Goal: Information Seeking & Learning: Learn about a topic

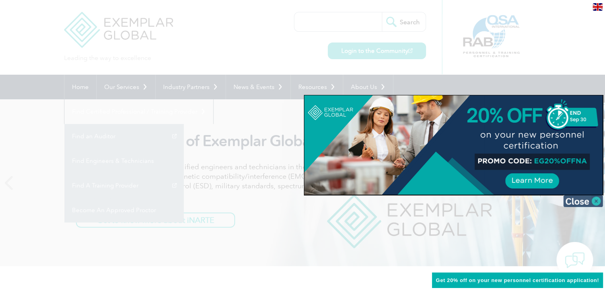
click at [598, 199] on img at bounding box center [583, 201] width 40 height 12
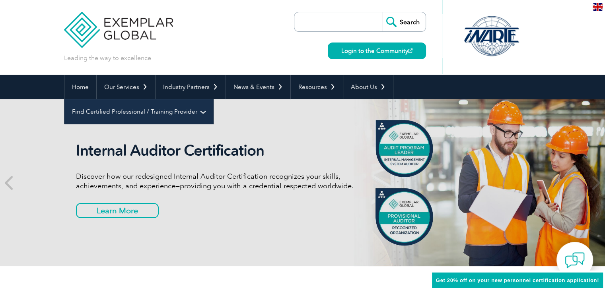
click at [213, 99] on link "Find Certified Professional / Training Provider" at bounding box center [138, 111] width 149 height 25
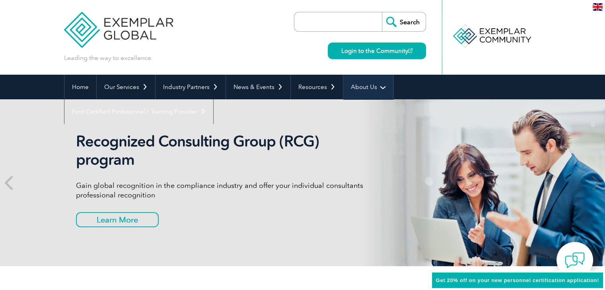
click at [369, 84] on link "About Us" at bounding box center [368, 87] width 50 height 25
click at [369, 89] on link "About Us" at bounding box center [368, 87] width 50 height 25
click at [367, 84] on link "About Us" at bounding box center [368, 87] width 50 height 25
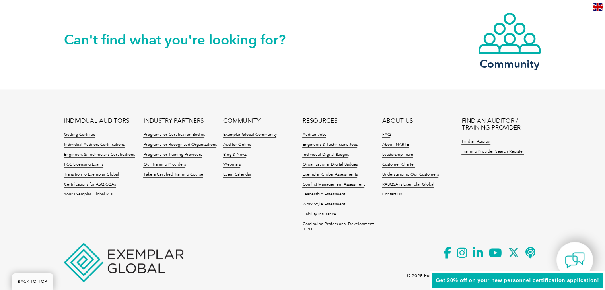
scroll to position [1888, 0]
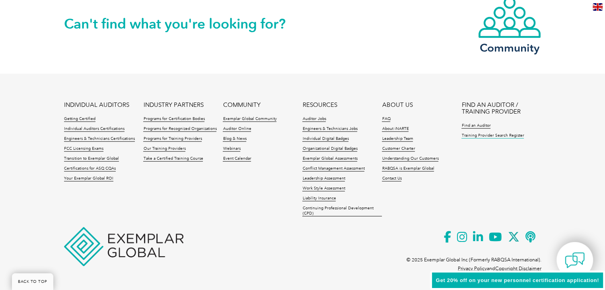
click at [478, 137] on link "Training Provider Search Register" at bounding box center [492, 136] width 62 height 6
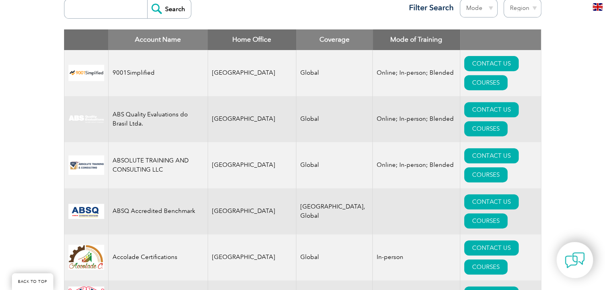
scroll to position [237, 0]
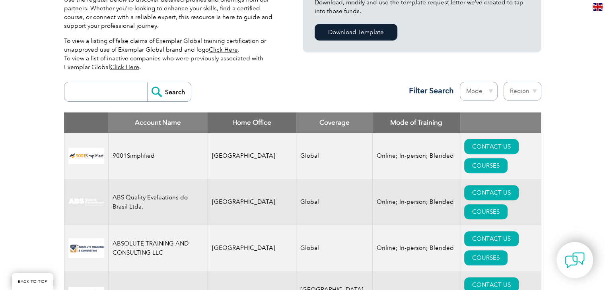
click at [526, 91] on select "Region [GEOGRAPHIC_DATA] [GEOGRAPHIC_DATA] [GEOGRAPHIC_DATA] [GEOGRAPHIC_DATA] …" at bounding box center [522, 91] width 38 height 19
select select "[GEOGRAPHIC_DATA]"
click at [503, 82] on select "Region [GEOGRAPHIC_DATA] [GEOGRAPHIC_DATA] [GEOGRAPHIC_DATA] [GEOGRAPHIC_DATA] …" at bounding box center [522, 91] width 38 height 19
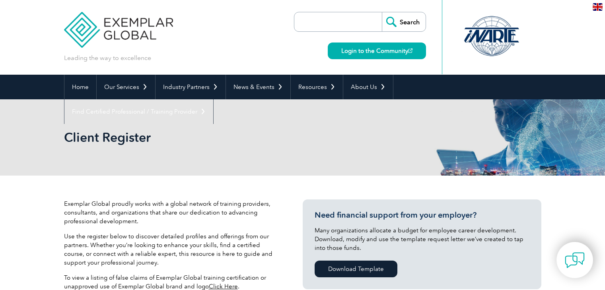
select select "[GEOGRAPHIC_DATA]"
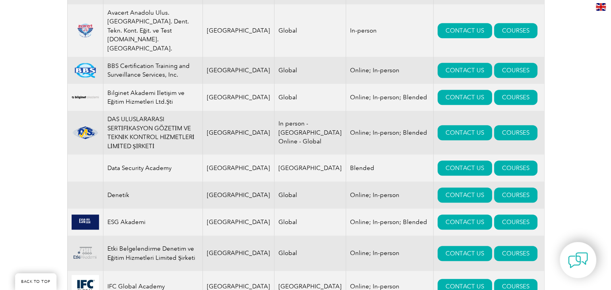
scroll to position [424, 0]
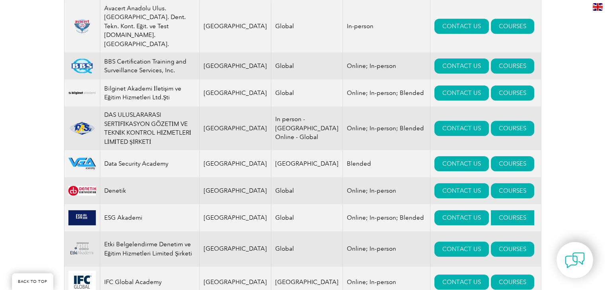
click at [496, 210] on link "COURSES" at bounding box center [512, 217] width 43 height 15
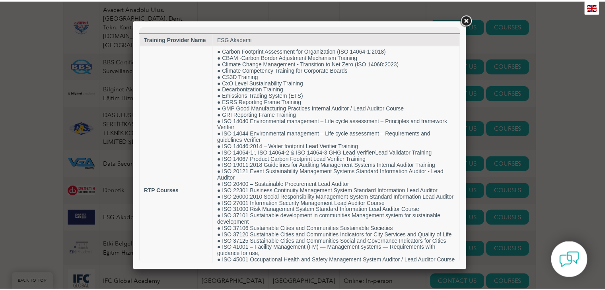
scroll to position [0, 0]
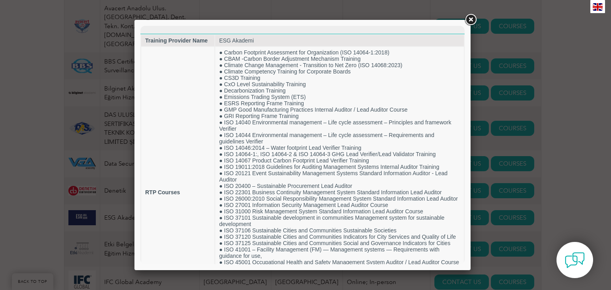
click at [472, 19] on link at bounding box center [470, 20] width 14 height 14
